Goal: Information Seeking & Learning: Learn about a topic

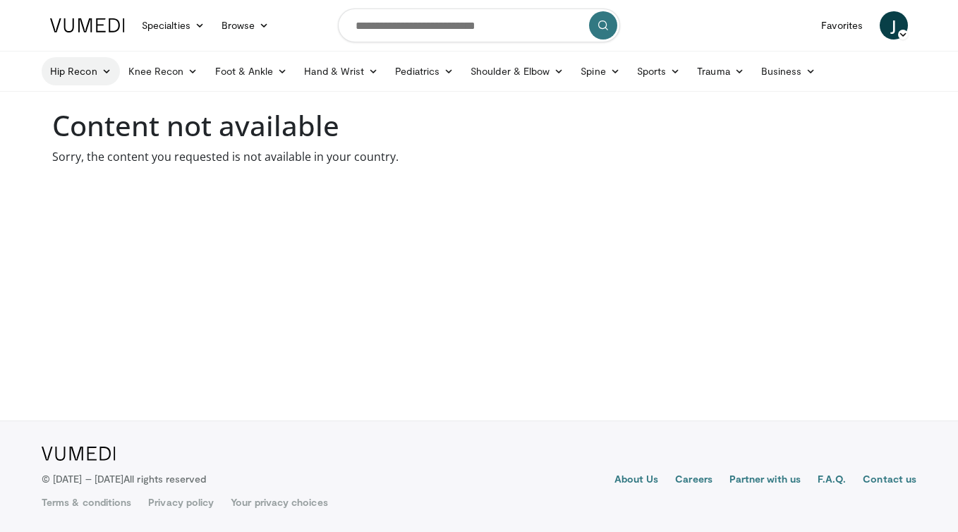
click at [104, 66] on icon at bounding box center [107, 71] width 10 height 10
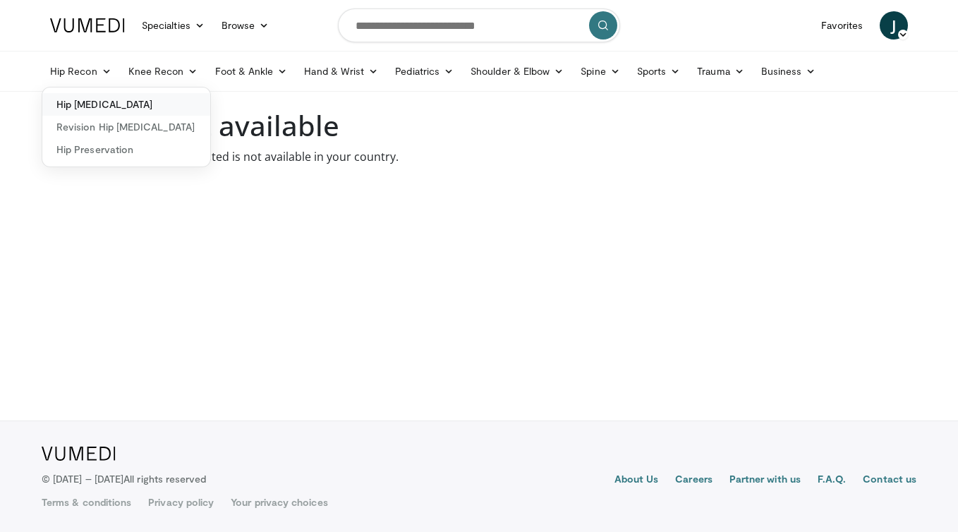
click at [115, 107] on link "Hip [MEDICAL_DATA]" at bounding box center [126, 104] width 168 height 23
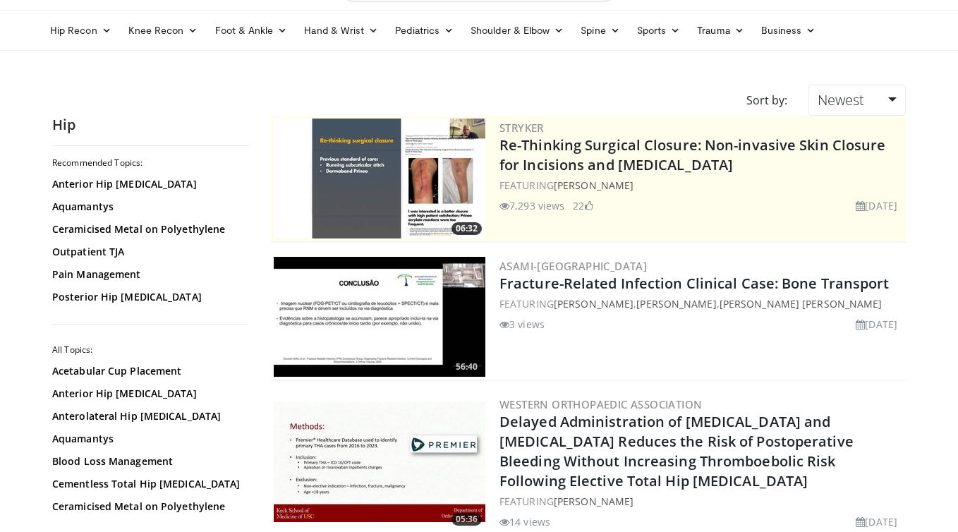
scroll to position [45, 0]
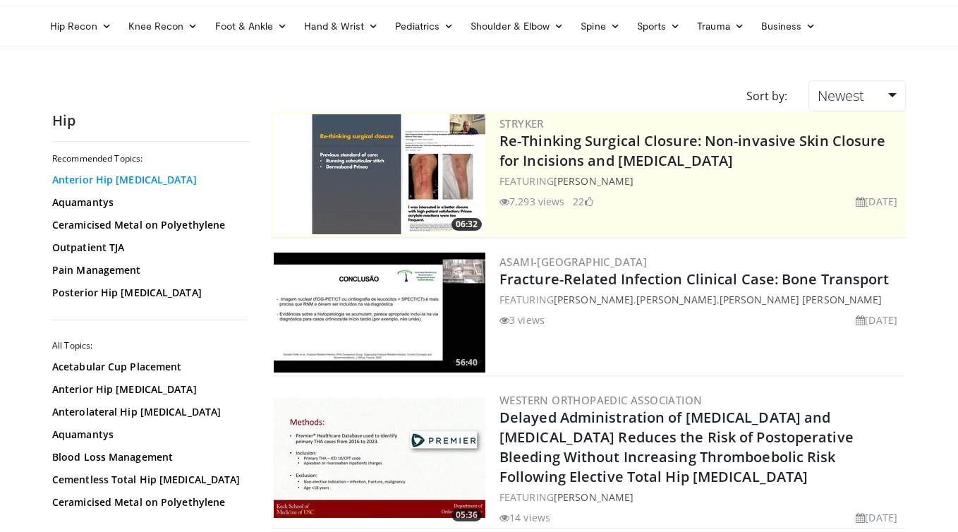
click at [140, 181] on link "Anterior Hip [MEDICAL_DATA]" at bounding box center [147, 180] width 190 height 14
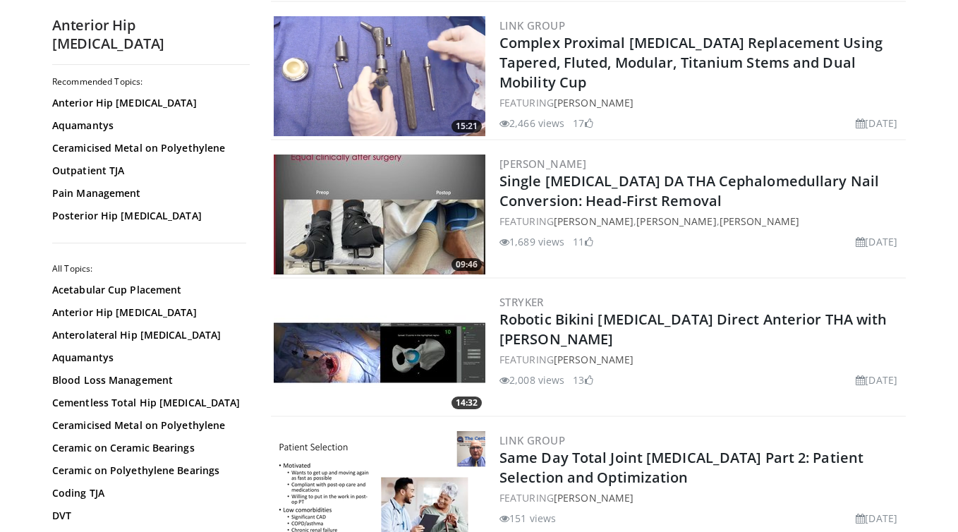
scroll to position [3259, 0]
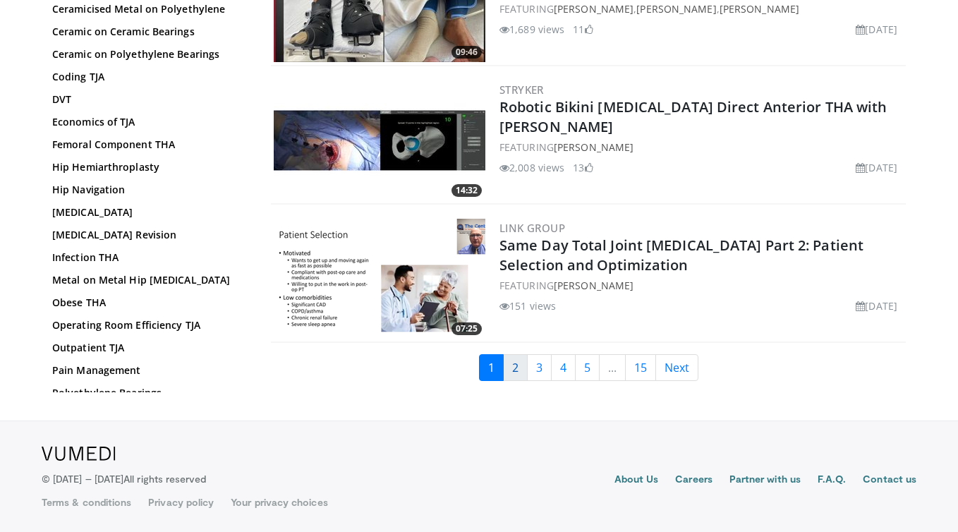
click at [514, 372] on link "2" at bounding box center [515, 367] width 25 height 27
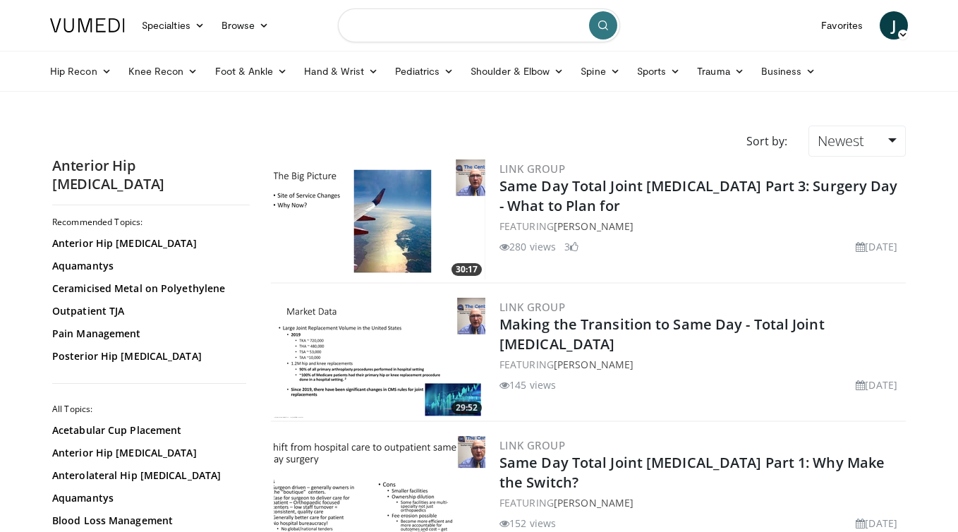
click at [509, 37] on input "Search topics, interventions" at bounding box center [479, 25] width 282 height 34
type input "**********"
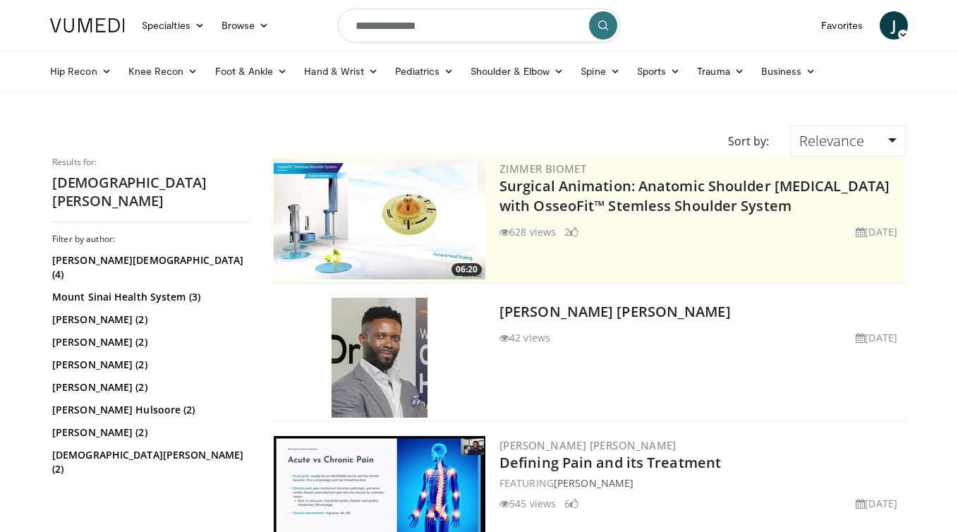
click at [442, 18] on input "**********" at bounding box center [479, 25] width 282 height 34
click at [439, 27] on input "**********" at bounding box center [479, 25] width 282 height 34
type input "**********"
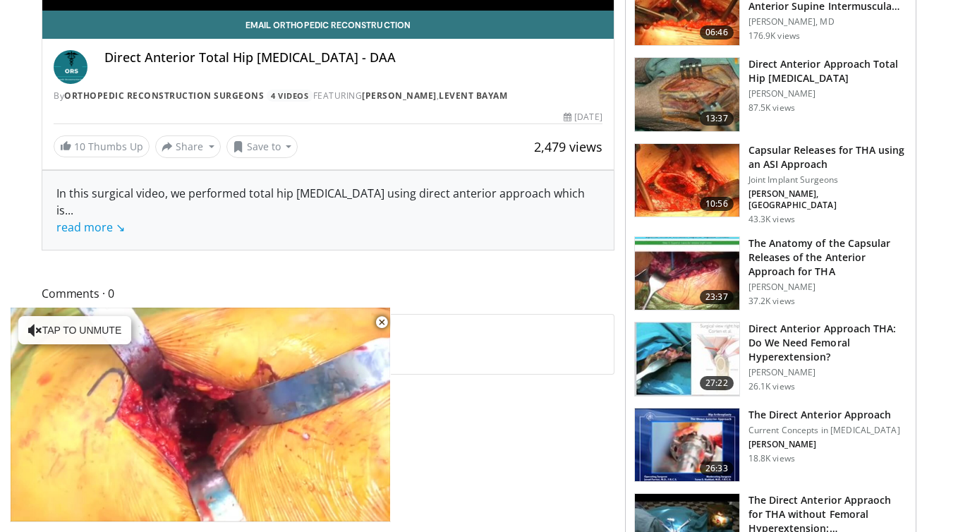
scroll to position [423, 0]
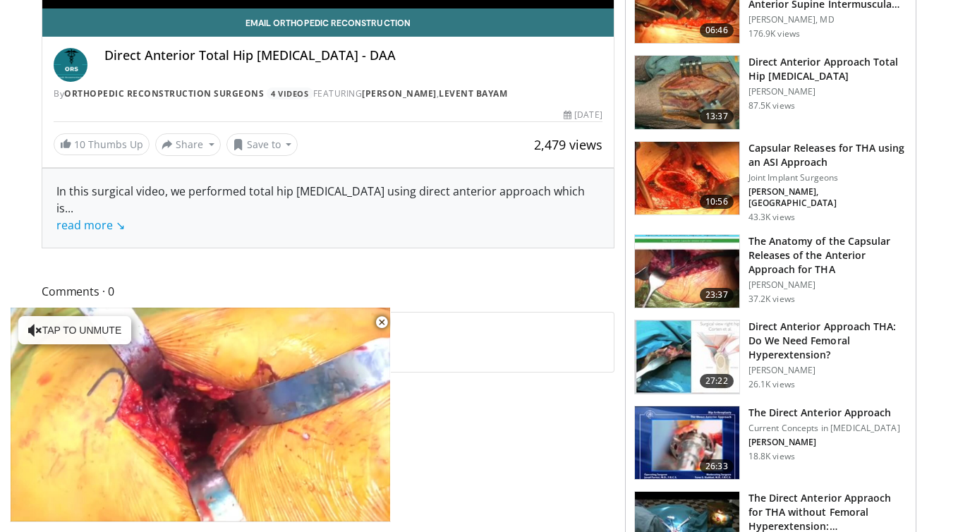
click at [820, 241] on h3 "The Anatomy of the Capsular Releases of the Anterior Approach for THA" at bounding box center [828, 255] width 159 height 42
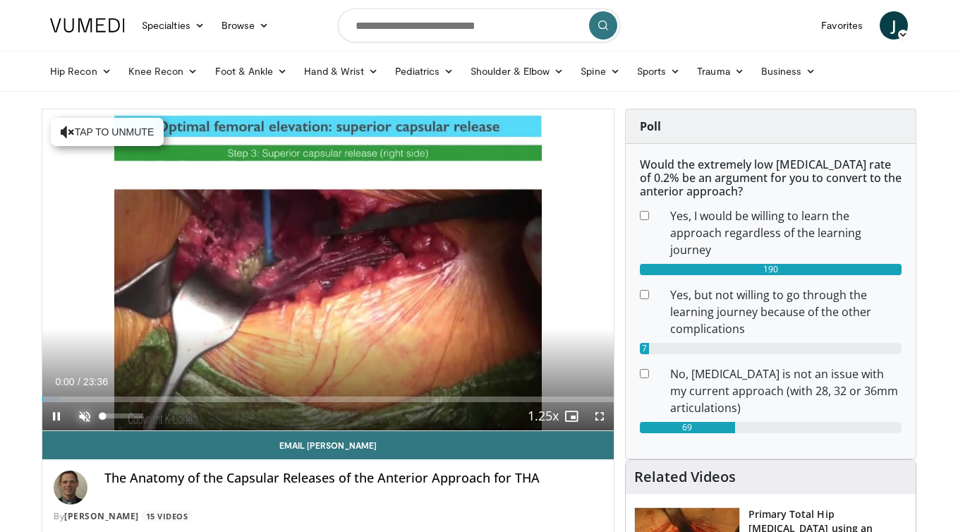
click at [83, 418] on span "Video Player" at bounding box center [85, 416] width 28 height 28
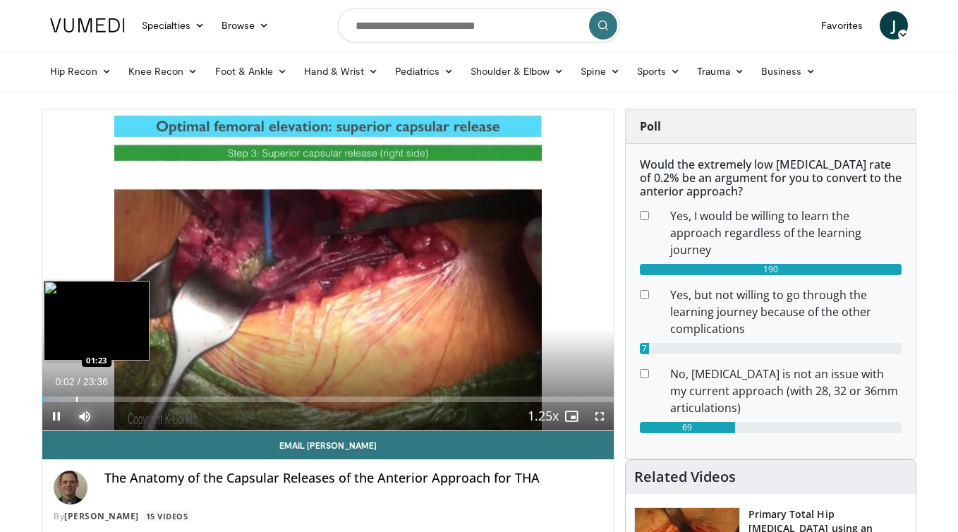
click at [76, 396] on div "Progress Bar" at bounding box center [76, 399] width 1 height 6
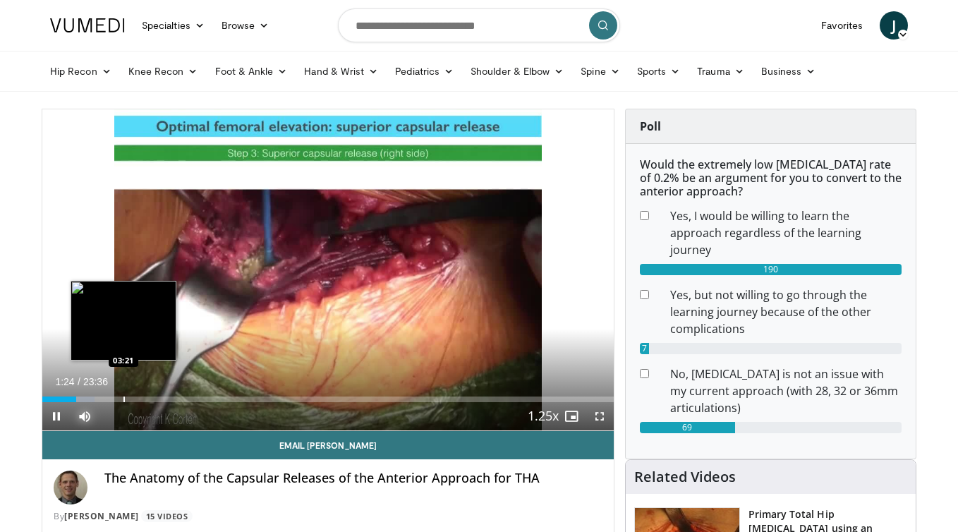
click at [123, 399] on div "Progress Bar" at bounding box center [123, 399] width 1 height 6
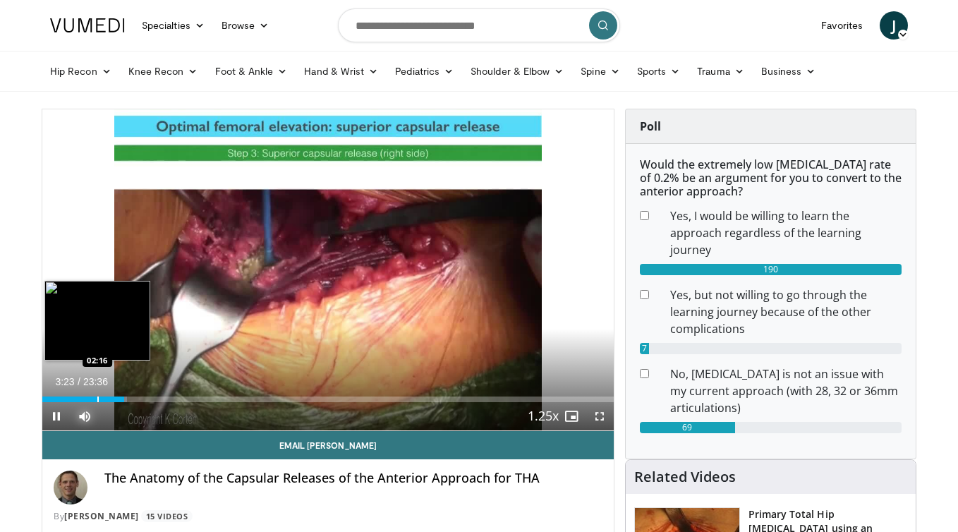
click at [97, 395] on div "Loaded : 14.83% 03:23 02:16" at bounding box center [327, 395] width 571 height 13
click at [81, 396] on div "Progress Bar" at bounding box center [81, 399] width 1 height 6
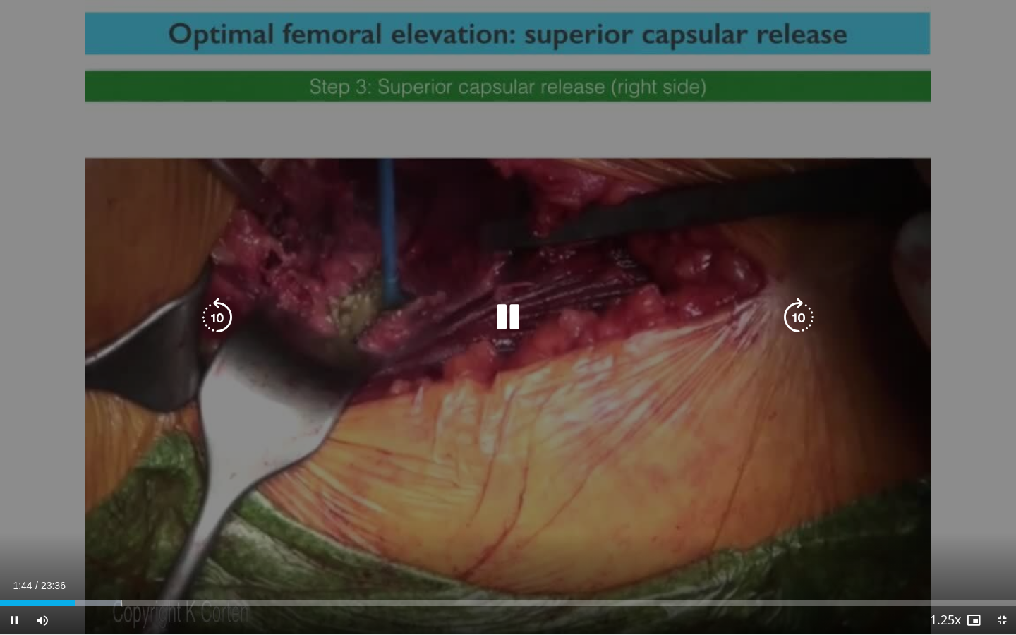
click at [799, 322] on icon "Video Player" at bounding box center [799, 318] width 40 height 40
click at [214, 311] on icon "Video Player" at bounding box center [218, 318] width 40 height 40
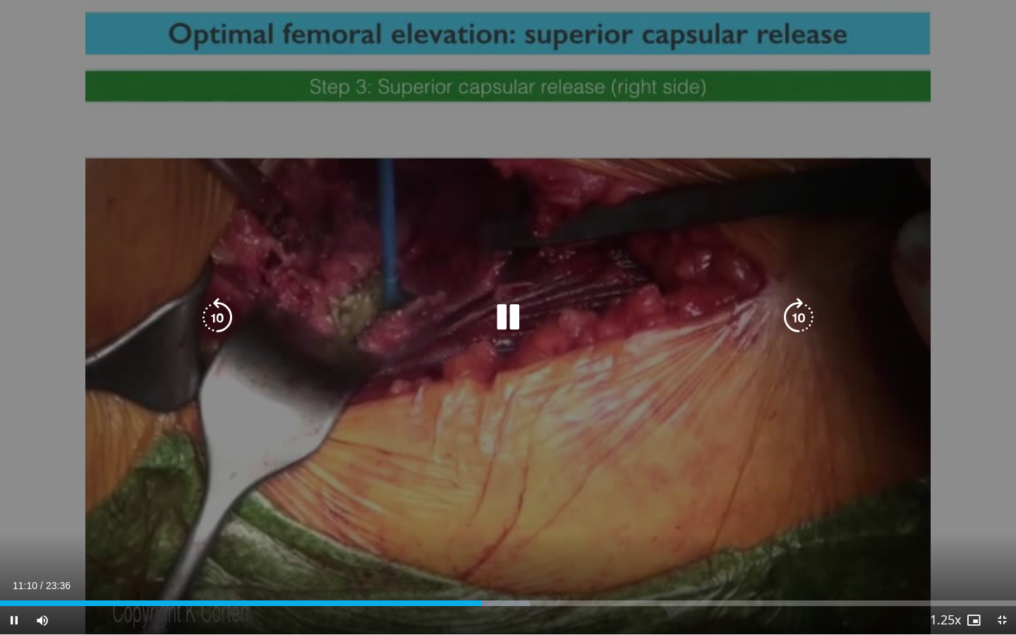
click at [214, 308] on icon "Video Player" at bounding box center [218, 318] width 40 height 40
click at [514, 313] on icon "Video Player" at bounding box center [508, 318] width 40 height 40
click at [523, 325] on icon "Video Player" at bounding box center [508, 318] width 40 height 40
click at [507, 320] on icon "Video Player" at bounding box center [508, 318] width 40 height 40
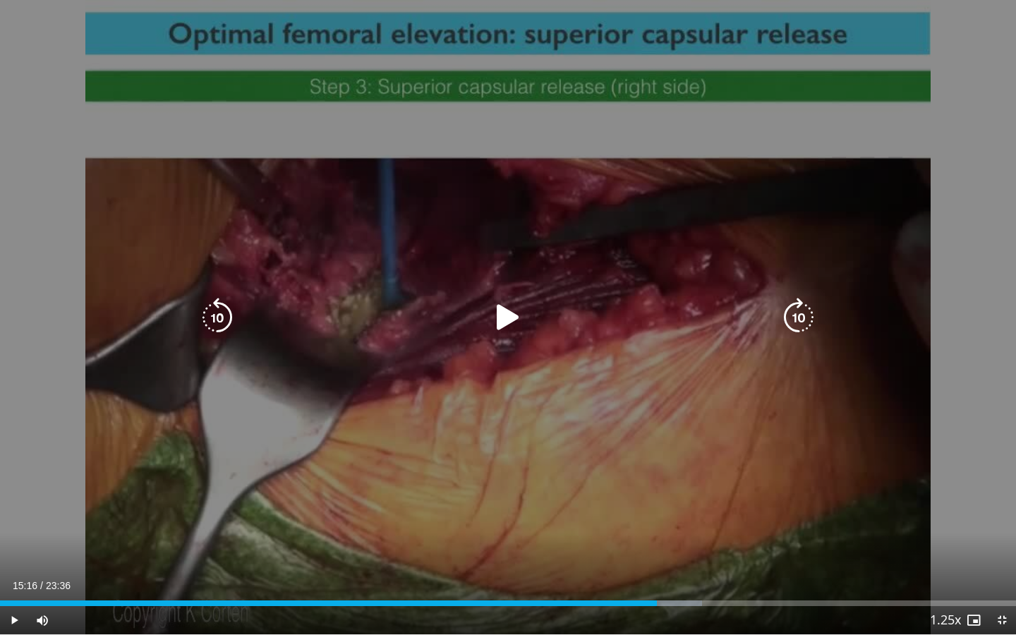
click at [508, 320] on icon "Video Player" at bounding box center [508, 318] width 40 height 40
